Goal: Book appointment/travel/reservation

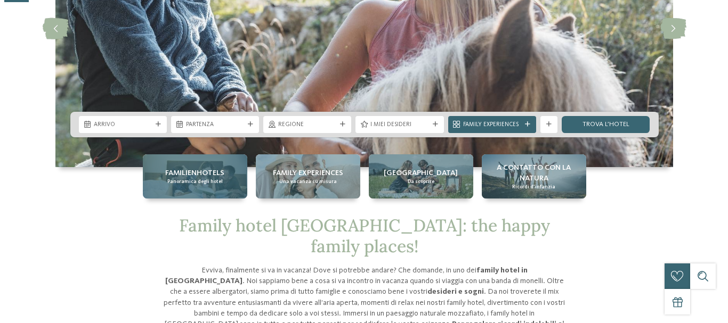
scroll to position [160, 0]
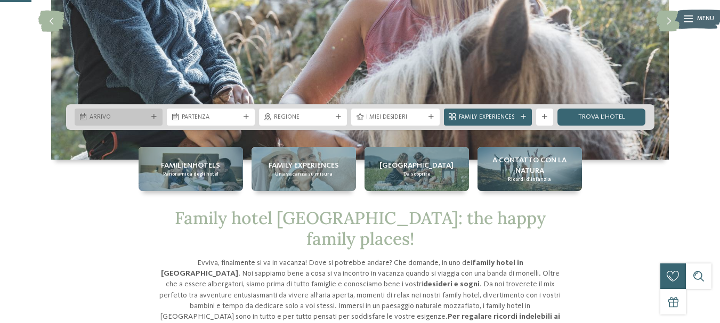
click at [120, 120] on span "Arrivo" at bounding box center [118, 117] width 58 height 9
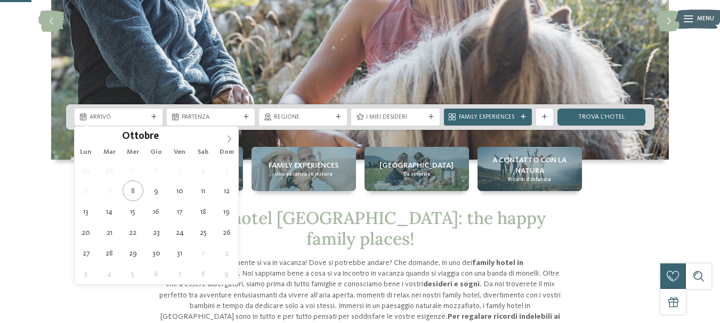
click at [227, 137] on icon at bounding box center [228, 138] width 7 height 7
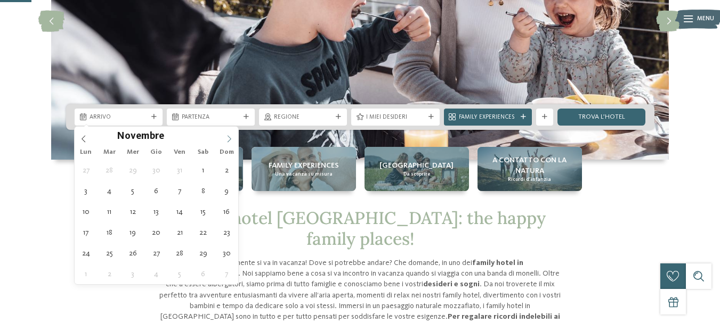
click at [227, 137] on icon at bounding box center [228, 138] width 7 height 7
type div "[DATE]"
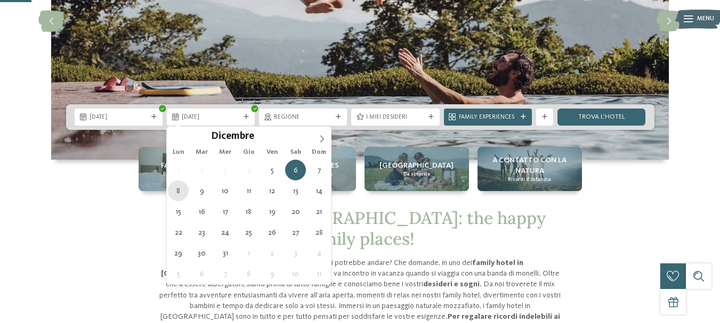
type div "[DATE]"
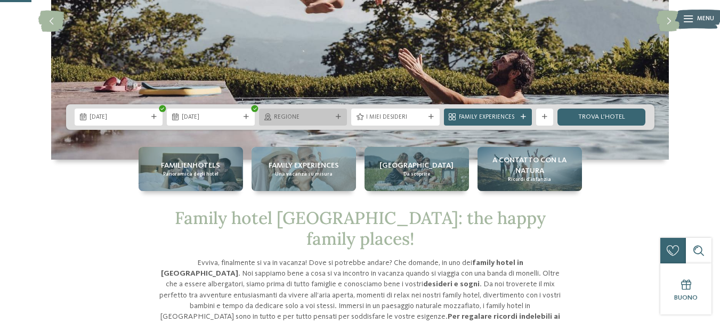
click at [326, 118] on span "Regione" at bounding box center [303, 117] width 58 height 9
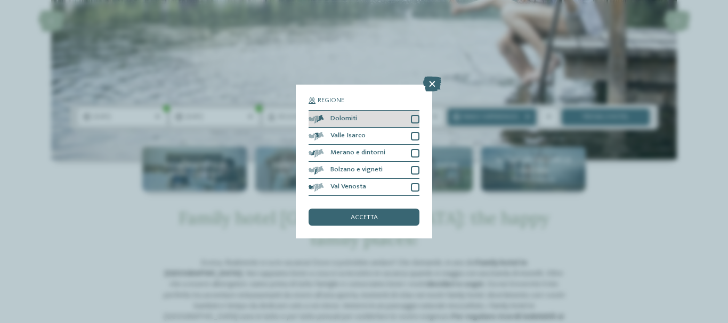
click at [413, 119] on div at bounding box center [415, 119] width 9 height 9
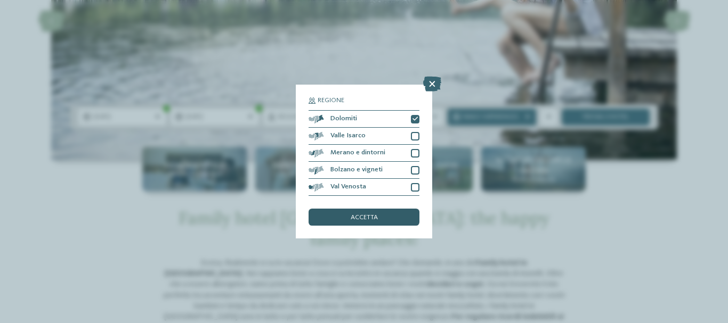
click at [348, 216] on div "accetta" at bounding box center [363, 217] width 111 height 17
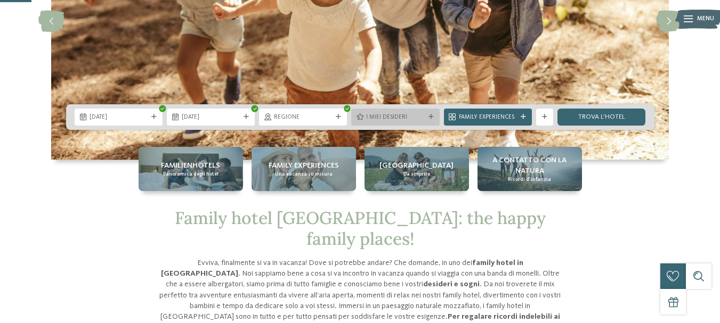
click at [408, 116] on span "I miei desideri" at bounding box center [395, 117] width 58 height 9
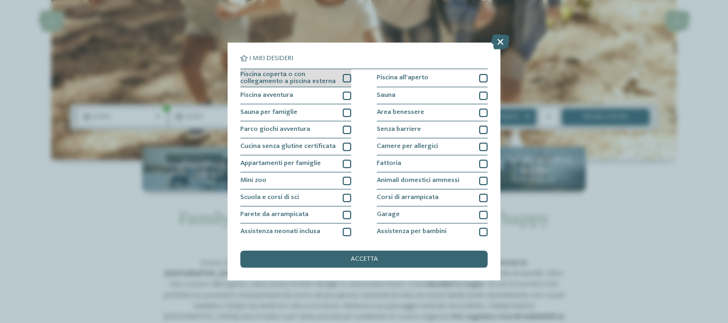
click at [345, 74] on div at bounding box center [347, 78] width 9 height 9
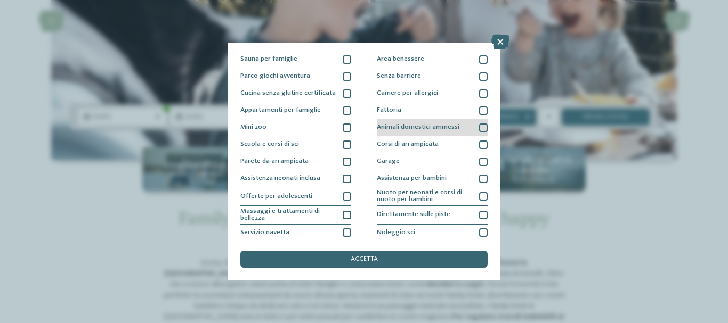
scroll to position [107, 0]
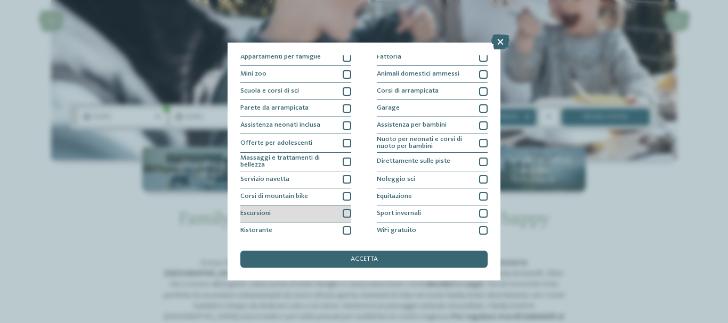
click at [343, 213] on div at bounding box center [347, 213] width 9 height 9
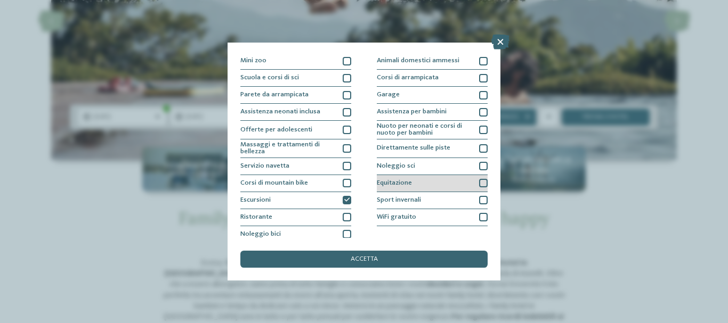
scroll to position [125, 0]
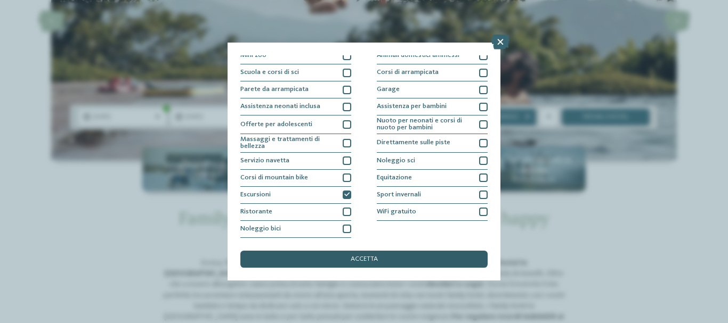
click at [368, 262] on span "accetta" at bounding box center [364, 259] width 27 height 7
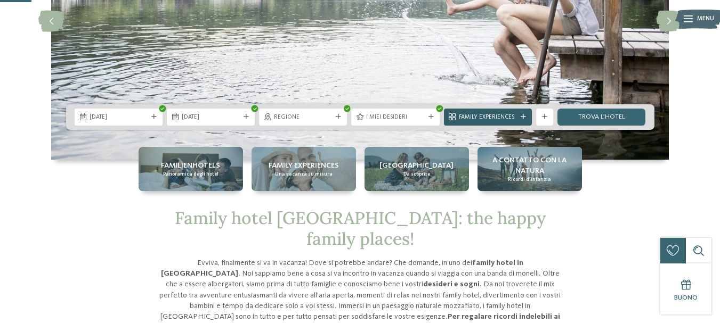
click at [486, 121] on span "Family Experiences" at bounding box center [488, 117] width 58 height 9
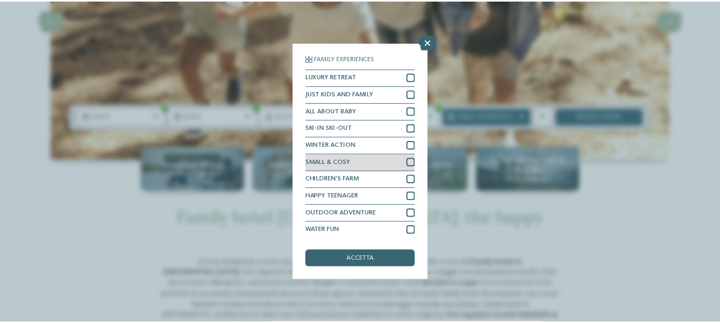
scroll to position [2, 0]
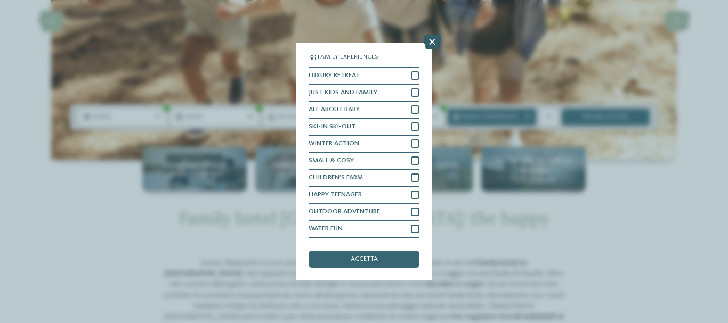
click at [428, 43] on icon at bounding box center [432, 42] width 18 height 15
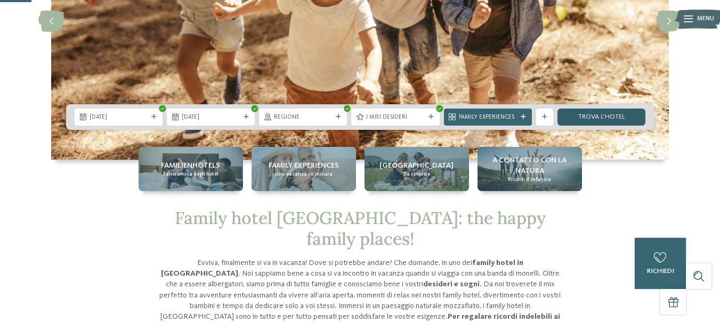
click at [584, 119] on link "trova l’hotel" at bounding box center [601, 117] width 88 height 17
